Goal: Task Accomplishment & Management: Manage account settings

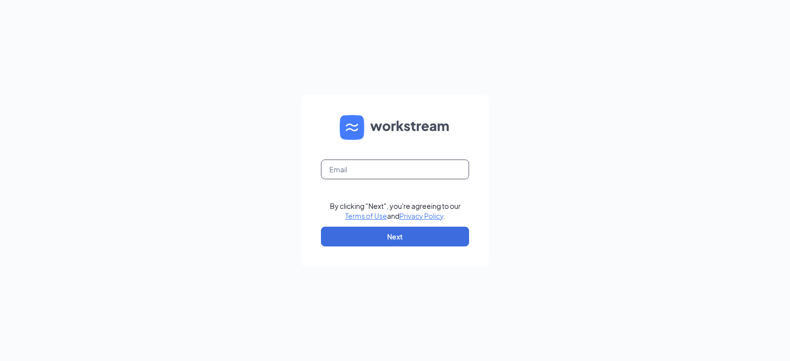
click at [371, 170] on input "text" at bounding box center [395, 170] width 148 height 20
type input "[PERSON_NAME][EMAIL_ADDRESS][DOMAIN_NAME]"
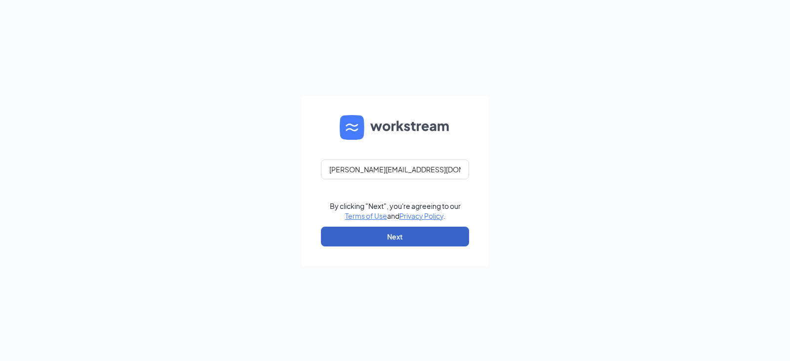
click at [387, 240] on button "Next" at bounding box center [395, 237] width 148 height 20
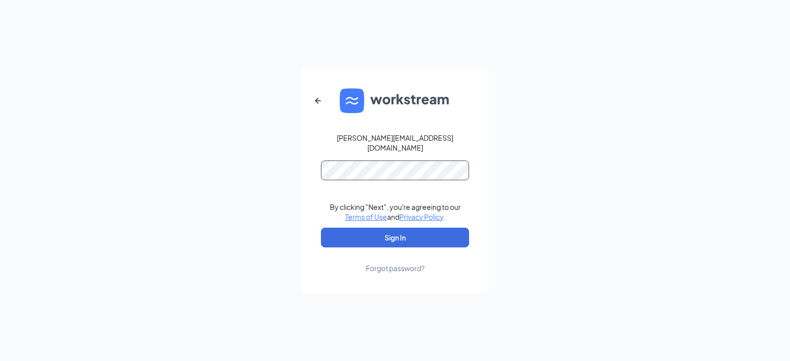
click at [321, 228] on button "Sign In" at bounding box center [395, 238] width 148 height 20
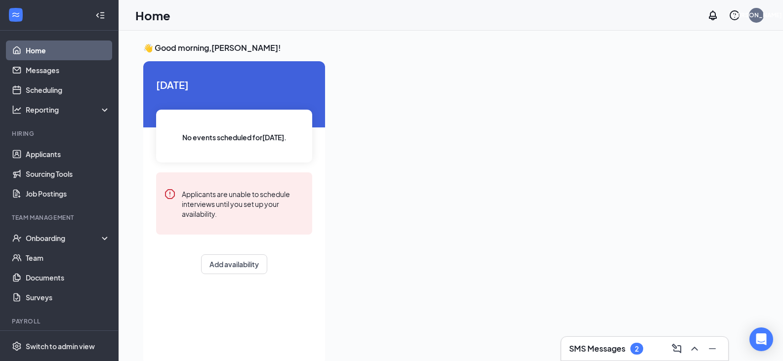
click at [609, 352] on h3 "SMS Messages" at bounding box center [597, 348] width 56 height 11
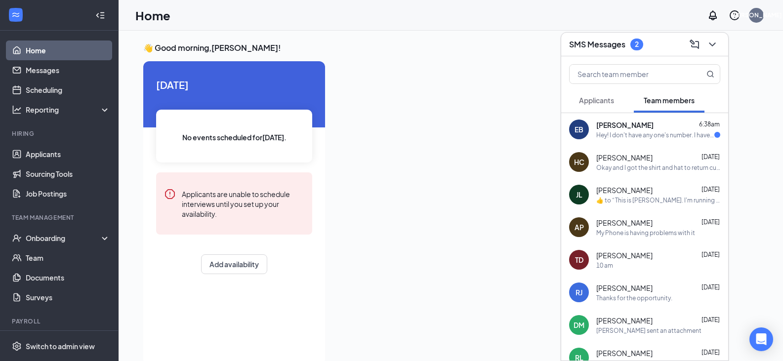
click at [658, 140] on div "EB [PERSON_NAME] 6:38am Hey! I don't have any one's number. I have a Drs at 815…" at bounding box center [644, 129] width 167 height 33
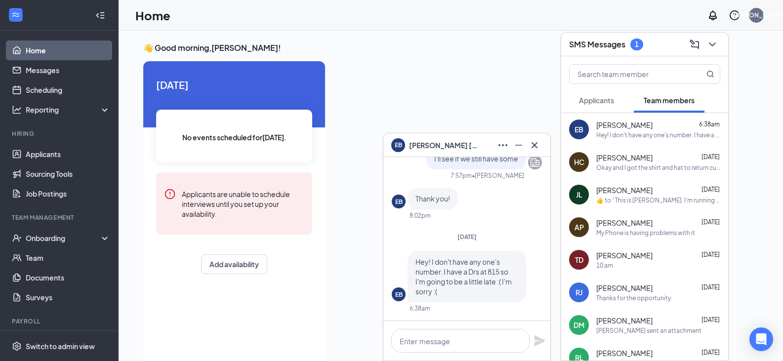
click at [485, 84] on div at bounding box center [545, 210] width 425 height 298
click at [715, 43] on icon "ChevronDown" at bounding box center [712, 44] width 6 height 4
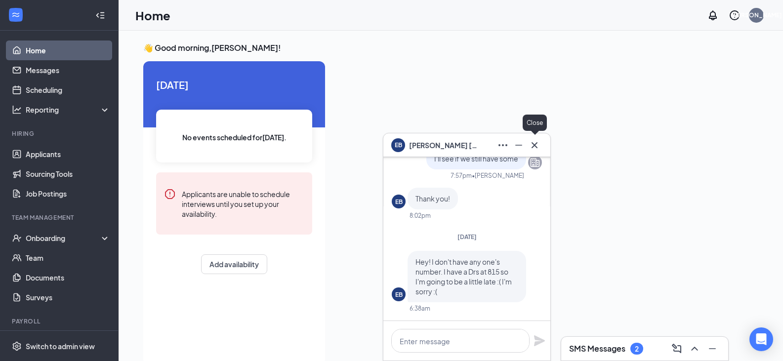
click at [538, 143] on icon "Cross" at bounding box center [535, 145] width 12 height 12
